Goal: Navigation & Orientation: Find specific page/section

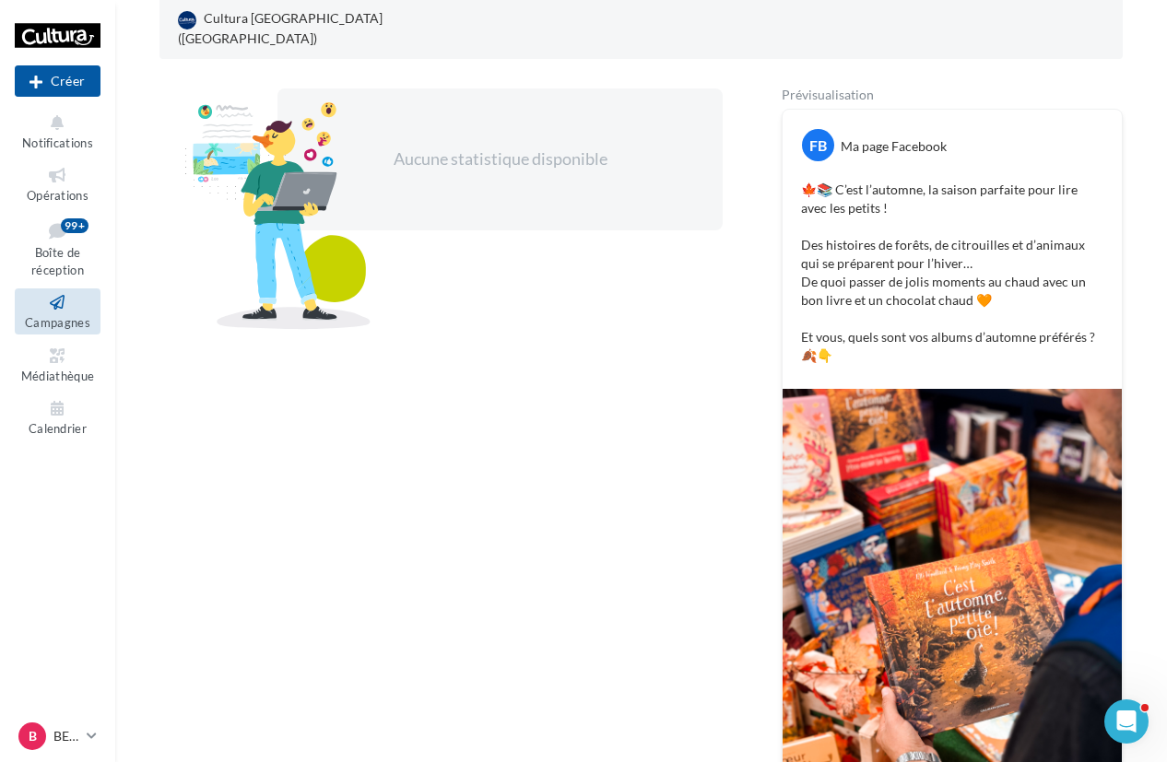
click at [65, 311] on icon at bounding box center [57, 302] width 75 height 21
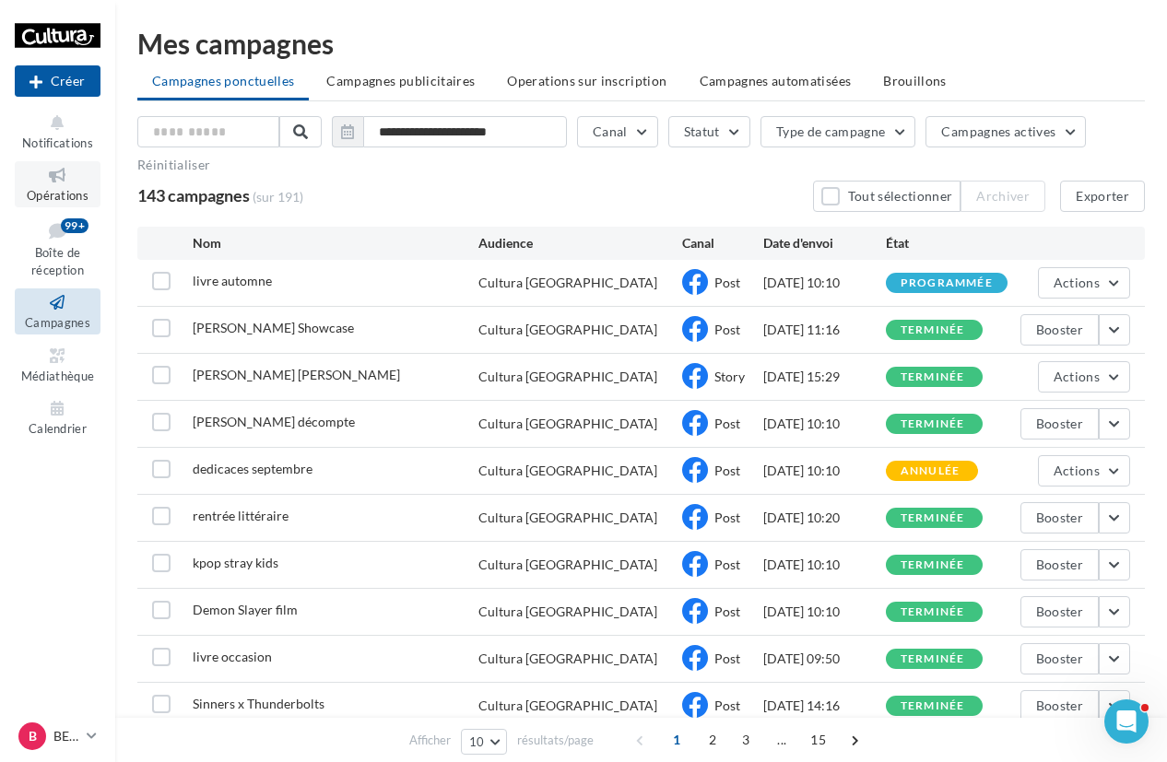
click at [62, 191] on span "Opérations" at bounding box center [58, 195] width 62 height 15
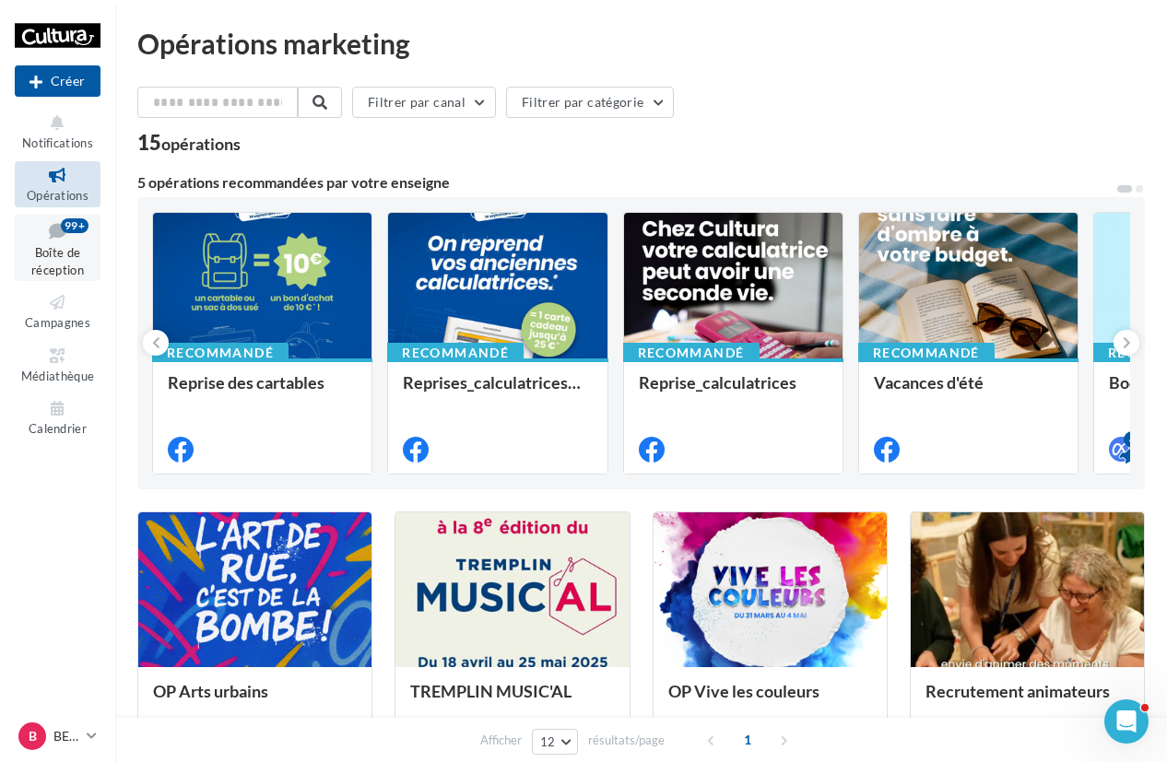
click at [81, 263] on span "Boîte de réception" at bounding box center [57, 261] width 53 height 32
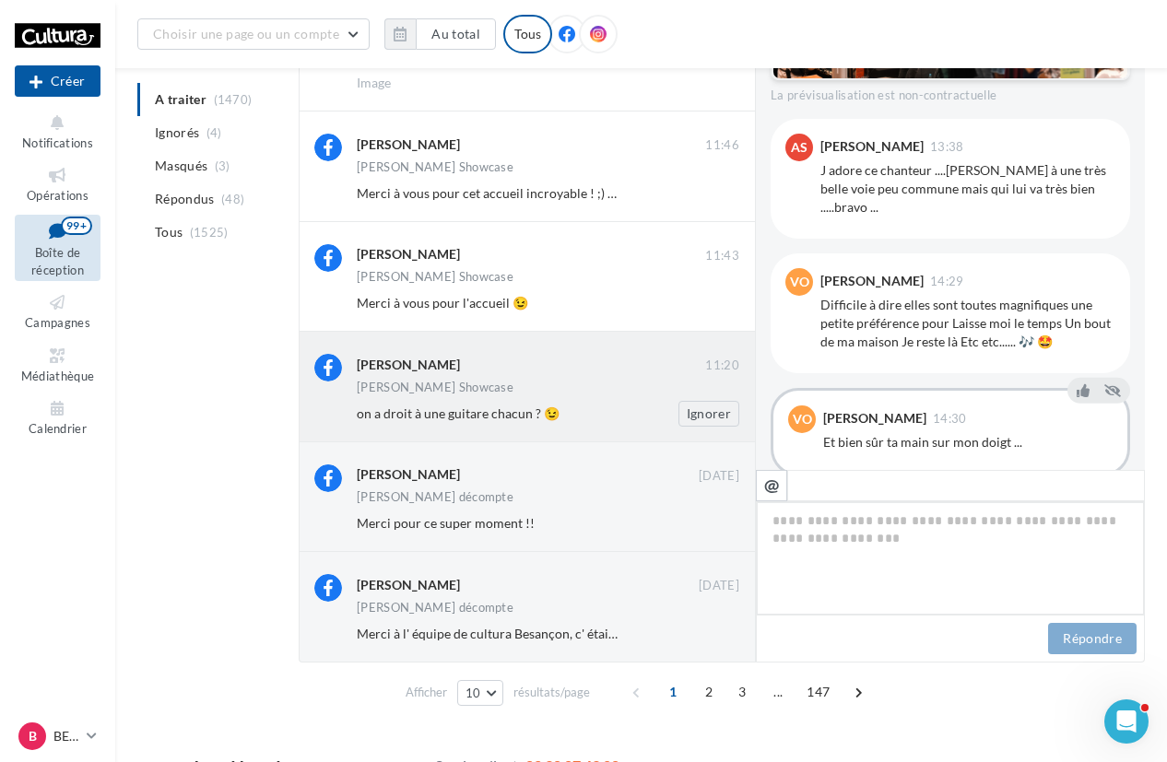
scroll to position [642, 0]
